Goal: Transaction & Acquisition: Download file/media

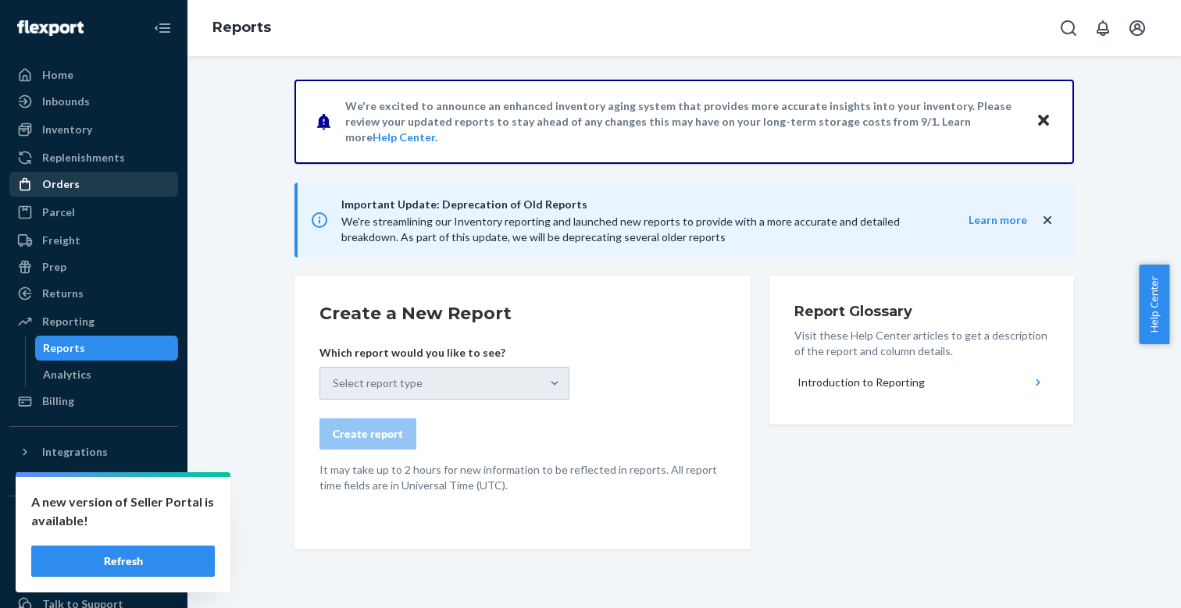
click at [60, 181] on div "Orders" at bounding box center [60, 184] width 37 height 16
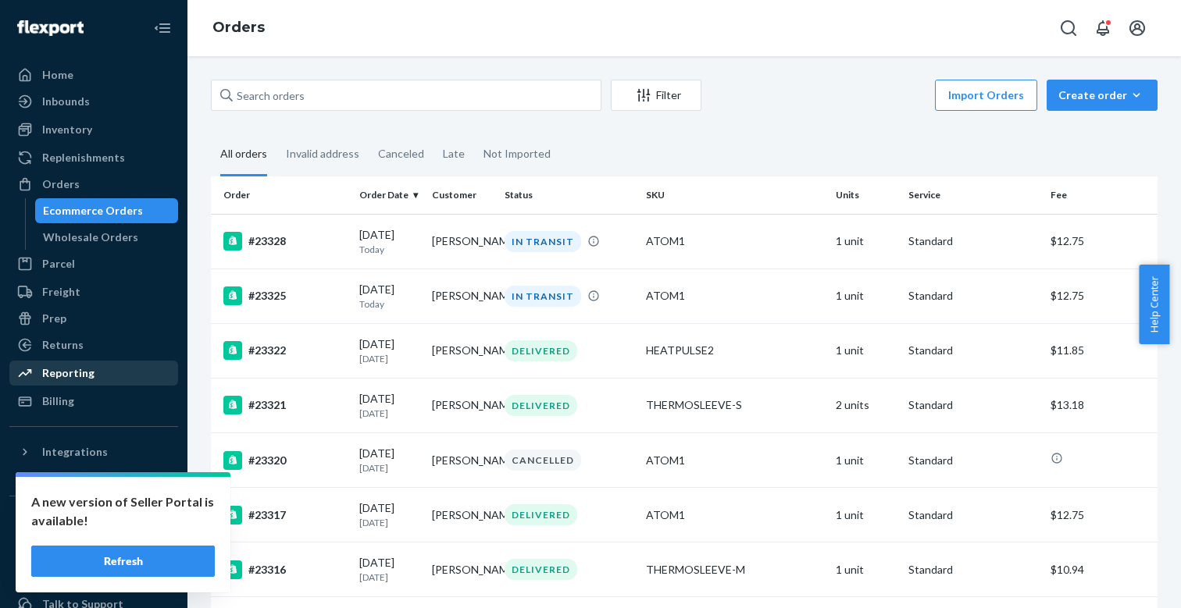
click at [60, 379] on div "Reporting" at bounding box center [68, 373] width 52 height 16
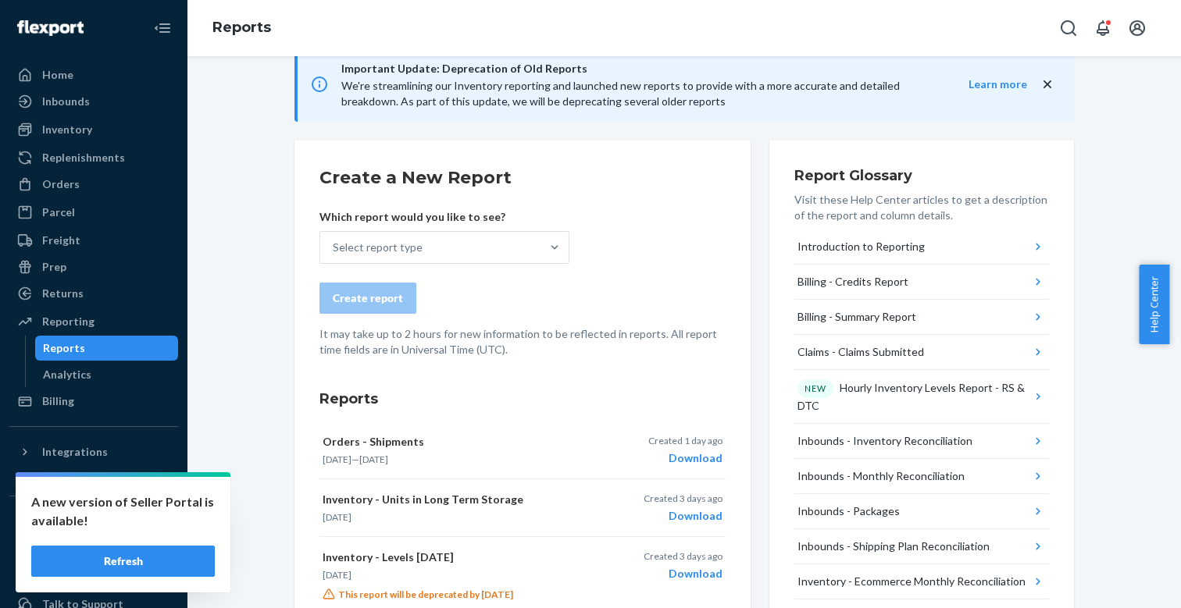
scroll to position [137, 0]
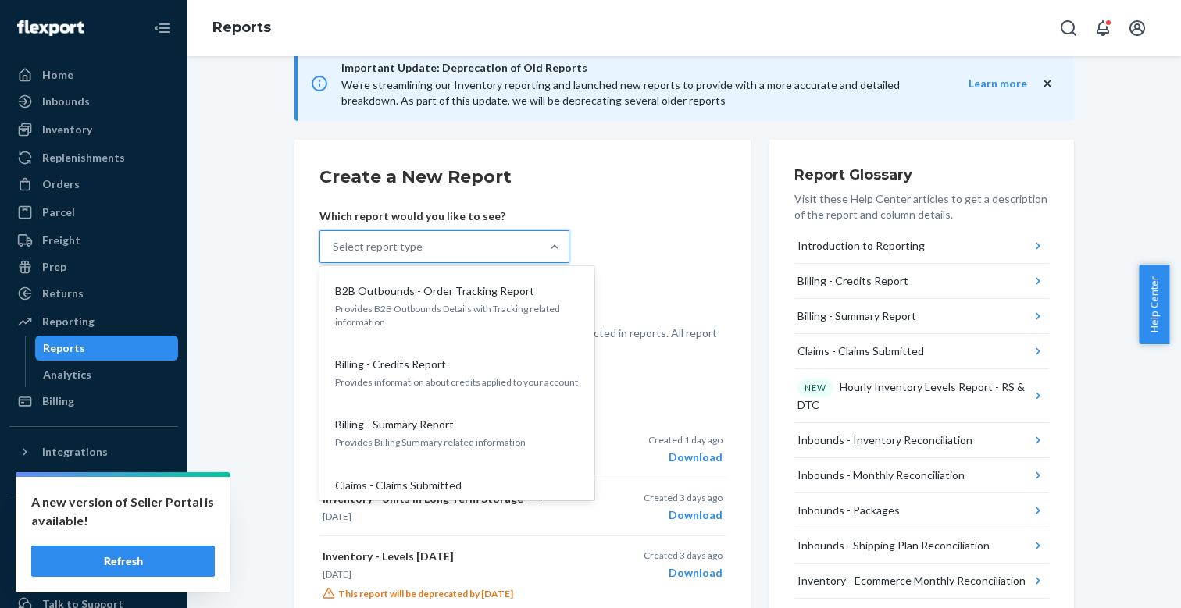
click at [369, 237] on div "Select report type" at bounding box center [430, 246] width 220 height 31
click at [334, 239] on input "option B2B Outbounds - Order Tracking Report focused, 1 of 32. 32 results avail…" at bounding box center [334, 247] width 2 height 16
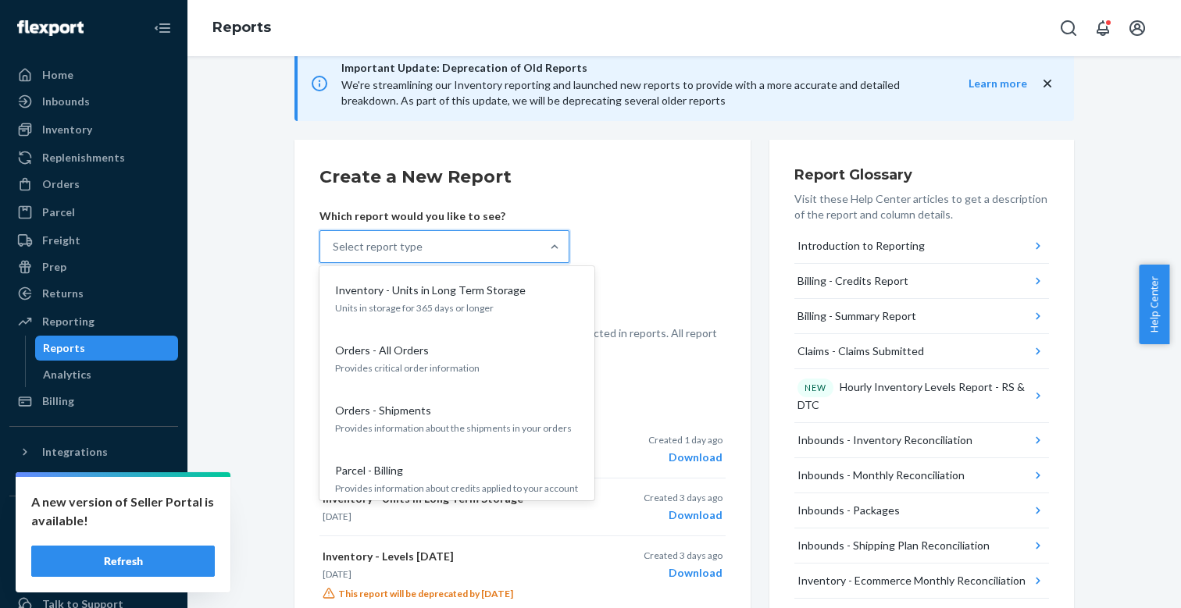
scroll to position [1319, 0]
click at [366, 396] on div "Orders - Shipments Provides information about the shipments in your orders" at bounding box center [457, 420] width 250 height 48
click at [334, 255] on input "option Orders - Shipments focused, 20 of 32. 32 results available. Use Up and D…" at bounding box center [334, 247] width 2 height 16
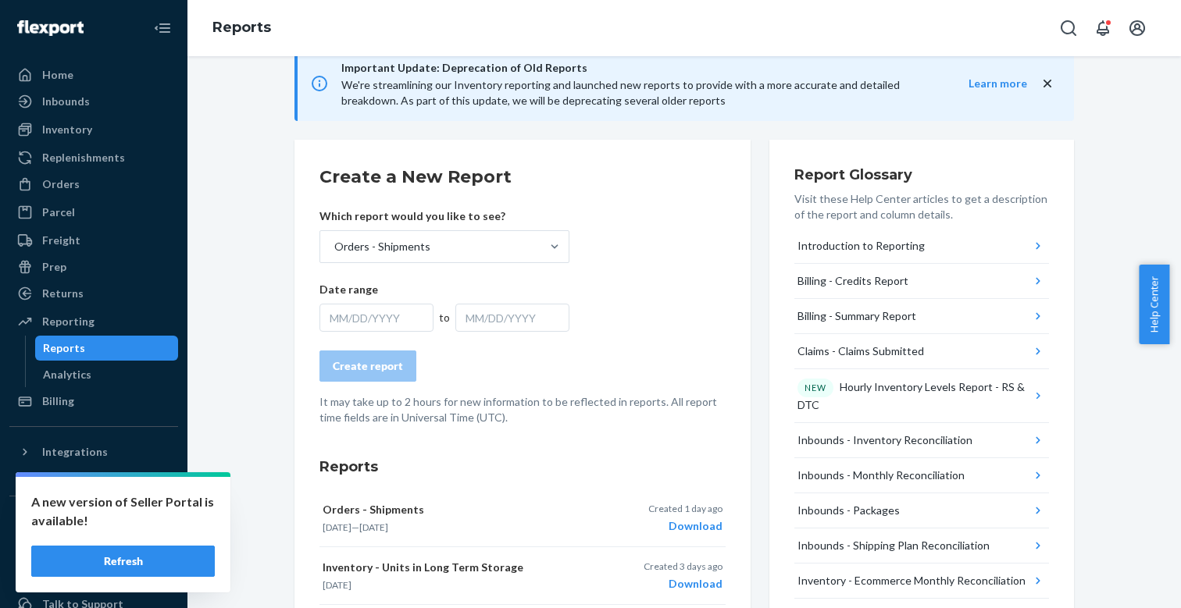
click at [350, 321] on div "MM/DD/YYYY" at bounding box center [376, 318] width 114 height 28
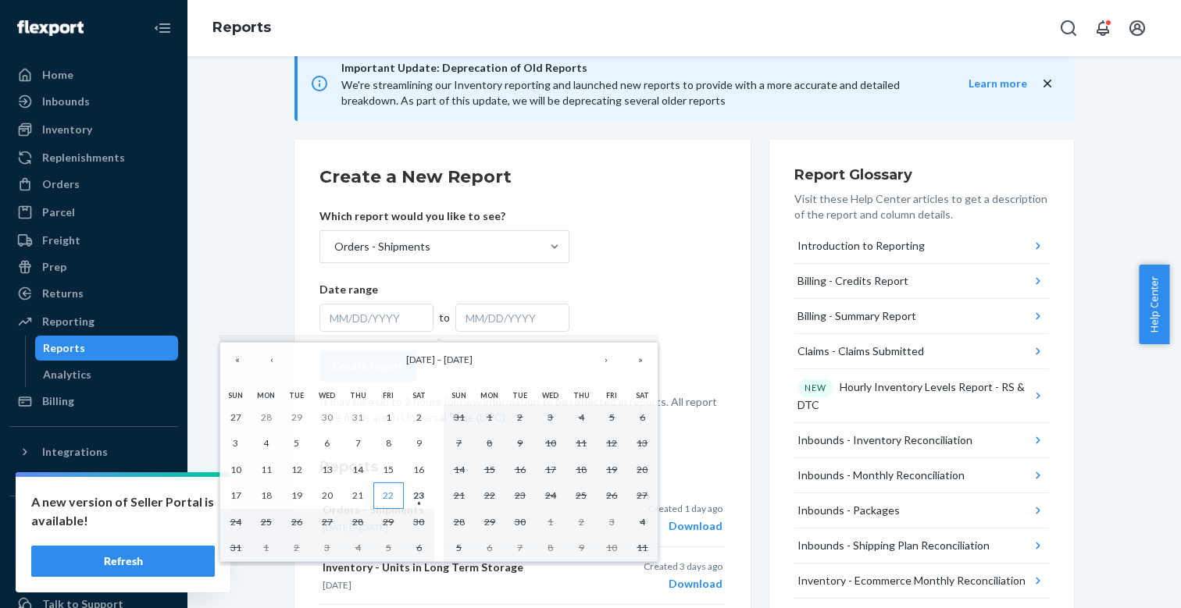
click at [382, 491] on button "22" at bounding box center [388, 496] width 30 height 27
click at [416, 498] on abbr "23" at bounding box center [418, 496] width 11 height 12
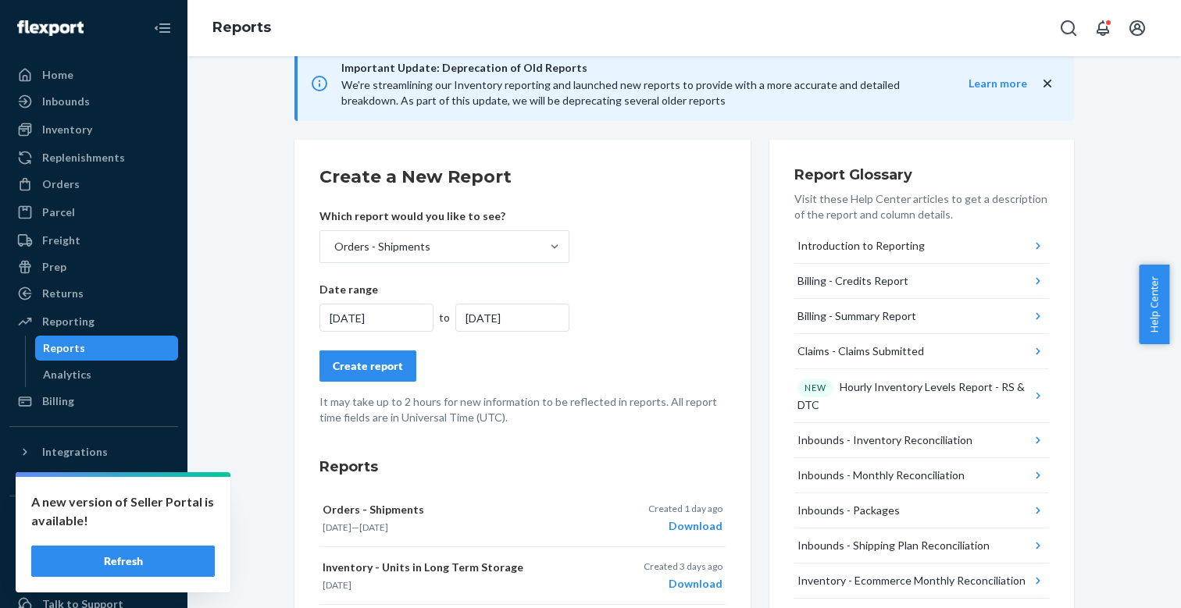
click at [388, 369] on div "Create report" at bounding box center [368, 366] width 70 height 16
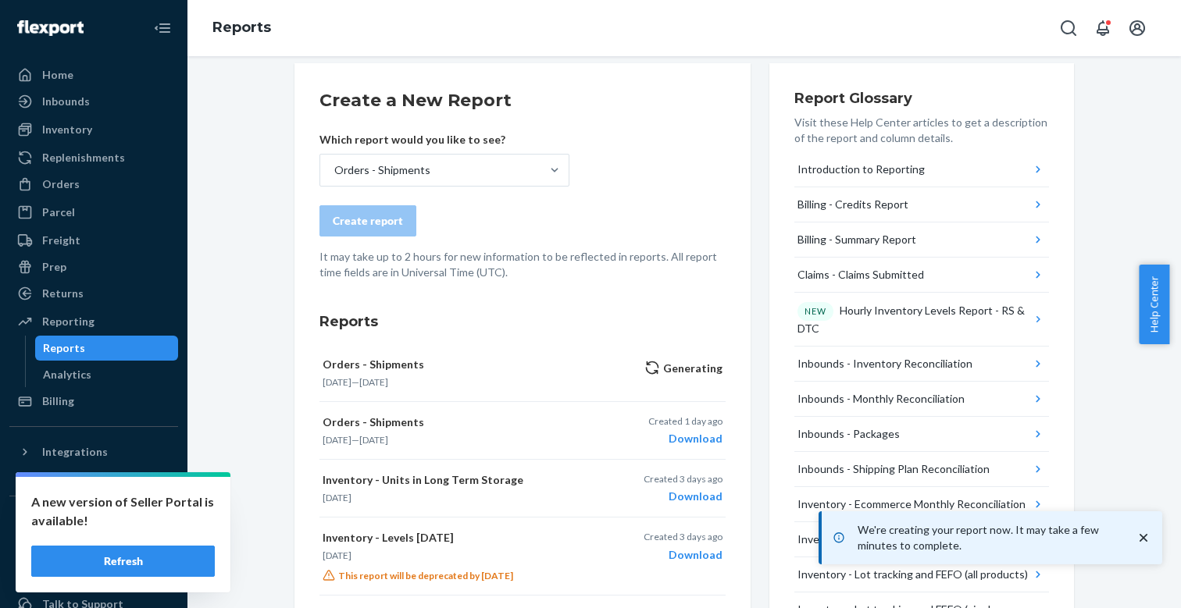
scroll to position [214, 0]
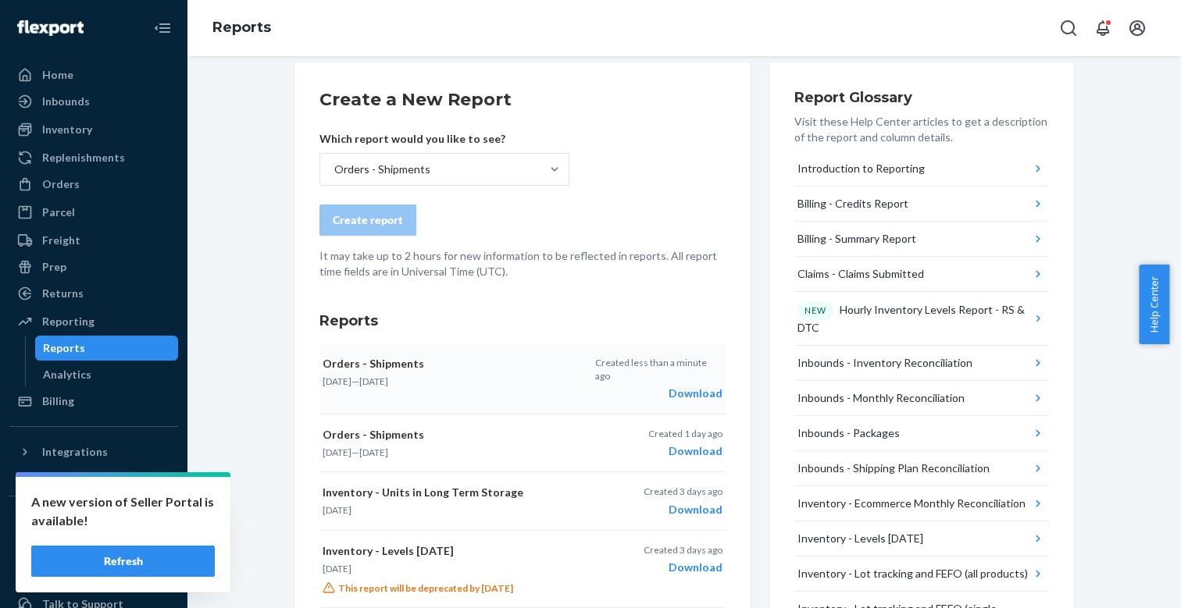
click at [692, 386] on div "Download" at bounding box center [658, 394] width 127 height 16
